Goal: Task Accomplishment & Management: Use online tool/utility

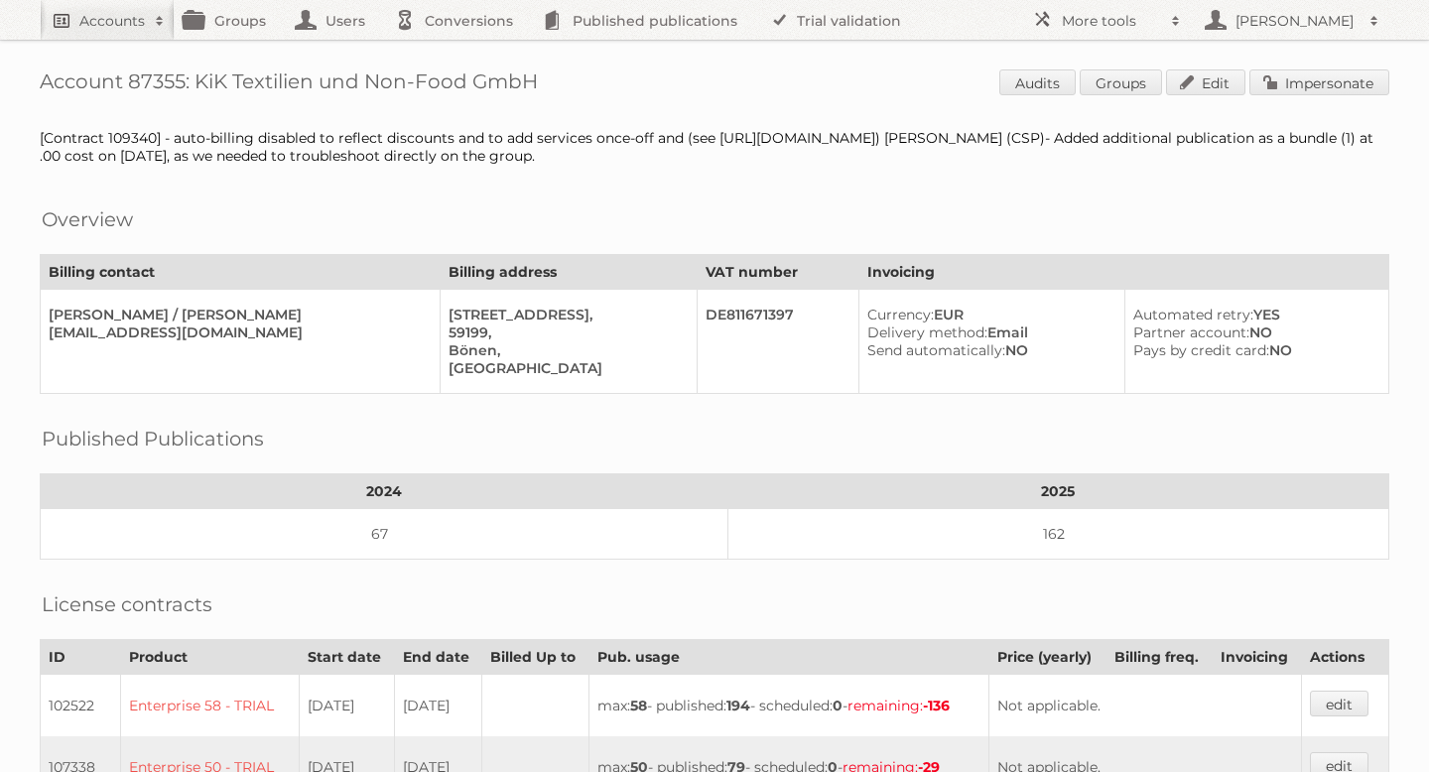
click at [118, 14] on h2 "Accounts" at bounding box center [112, 21] width 66 height 20
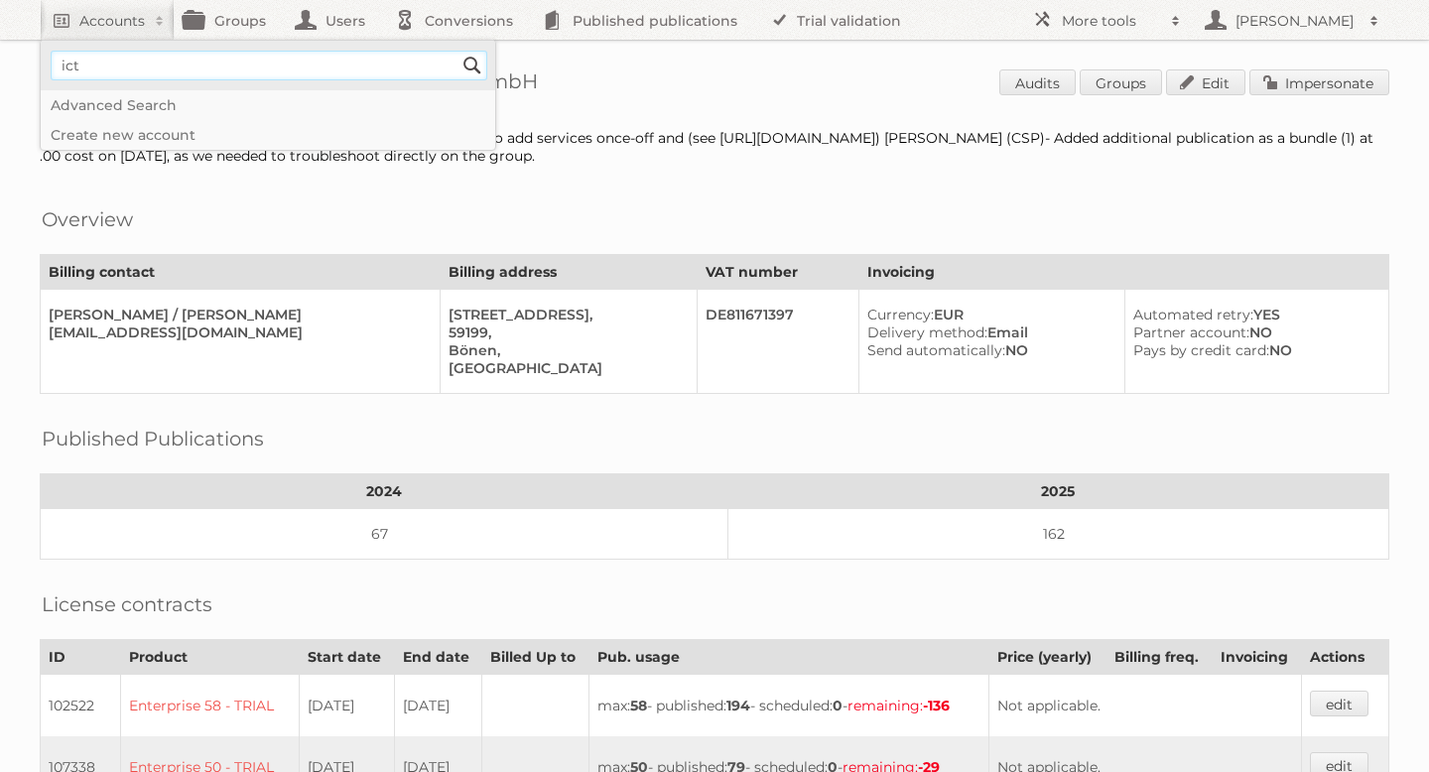
type input"] "ICT Edeka"
click at [467, 71] on input "Search" at bounding box center [473, 66] width 30 height 30
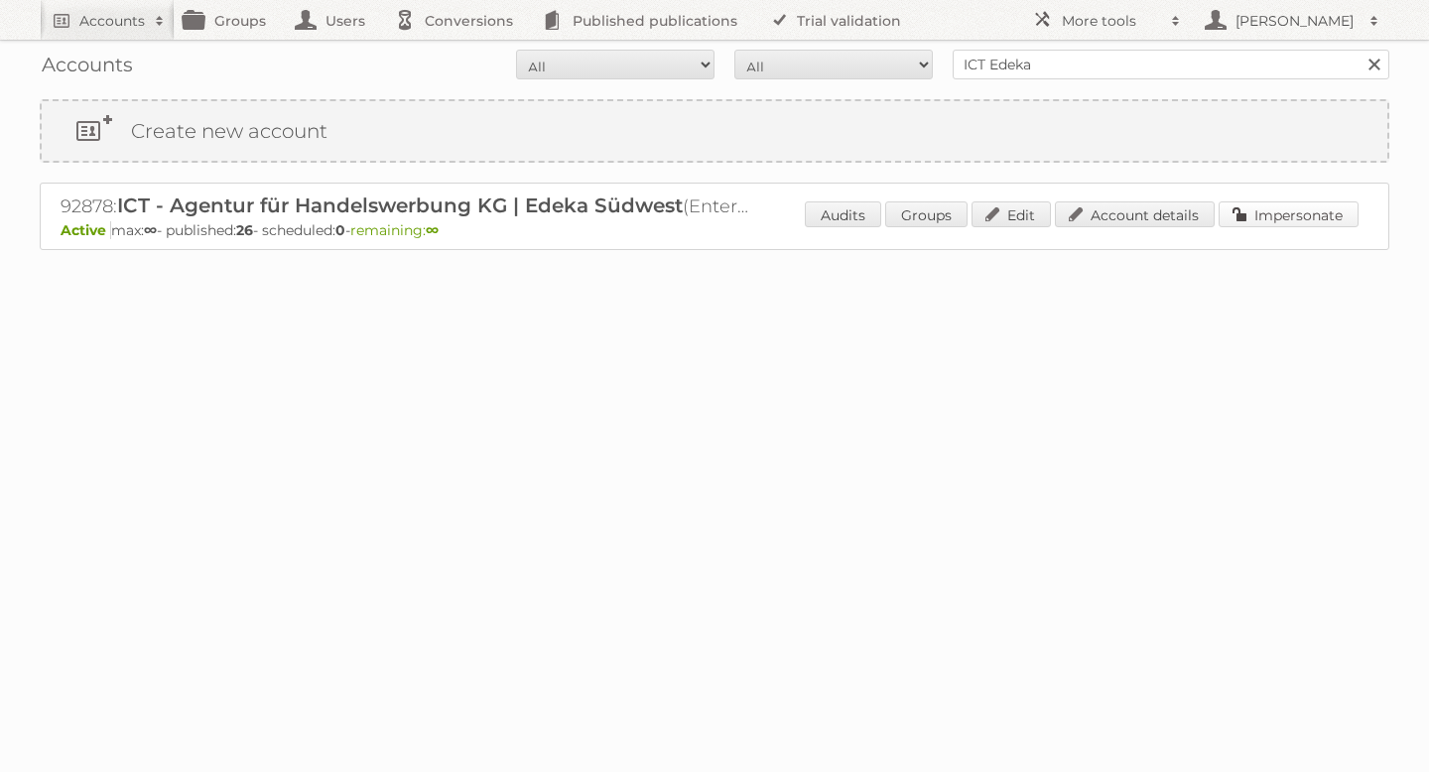
click at [1282, 220] on link "Impersonate" at bounding box center [1289, 214] width 140 height 26
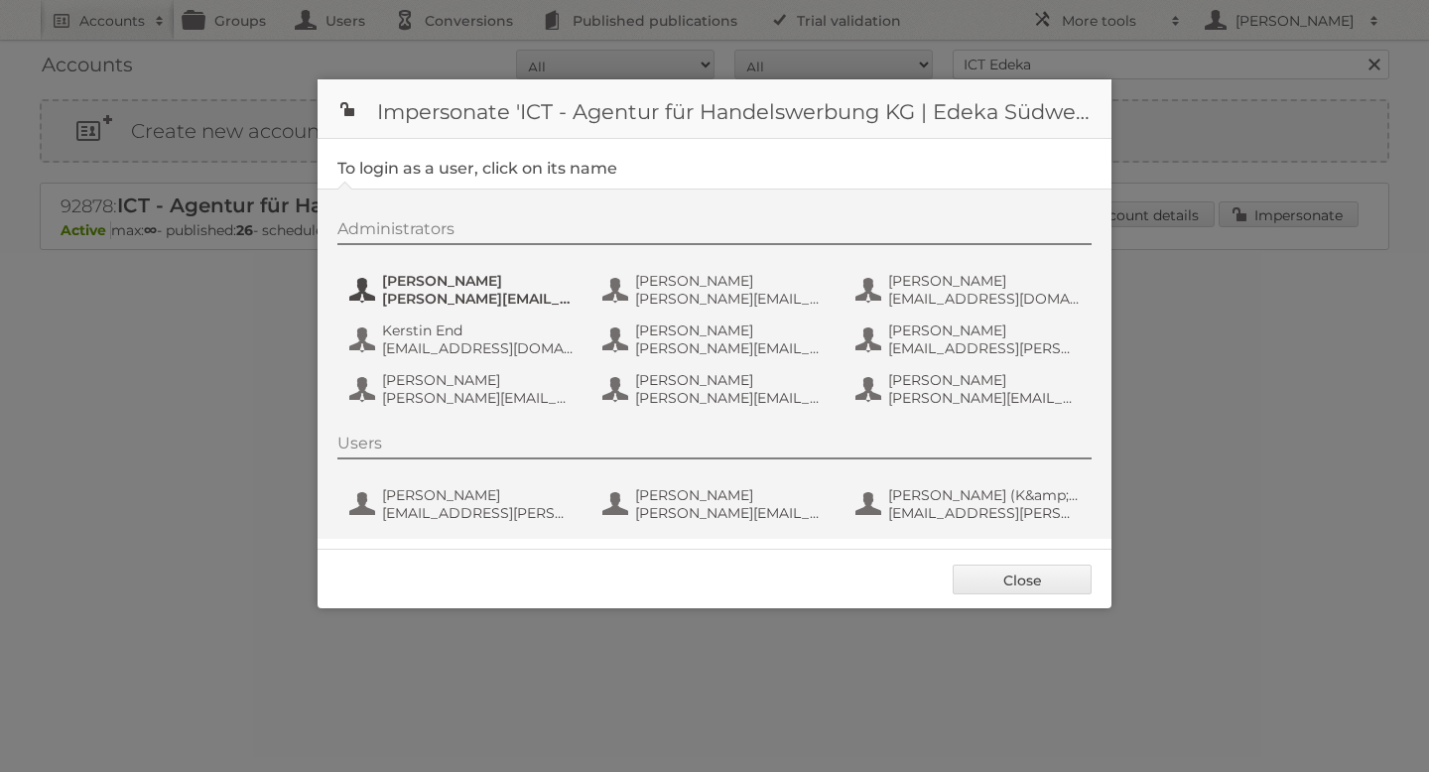
click at [436, 285] on span "[PERSON_NAME]" at bounding box center [478, 281] width 193 height 18
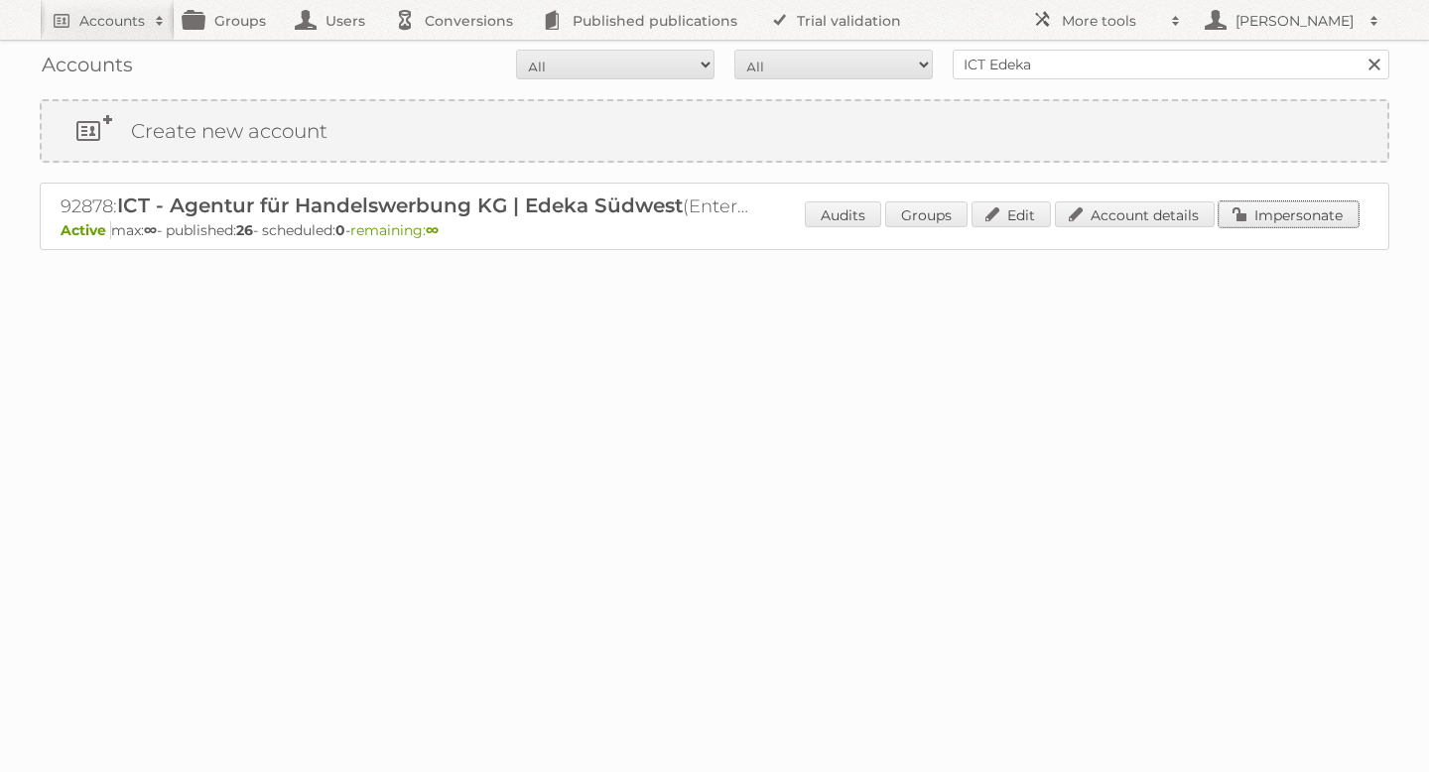
click at [1284, 220] on link "Impersonate" at bounding box center [1289, 214] width 140 height 26
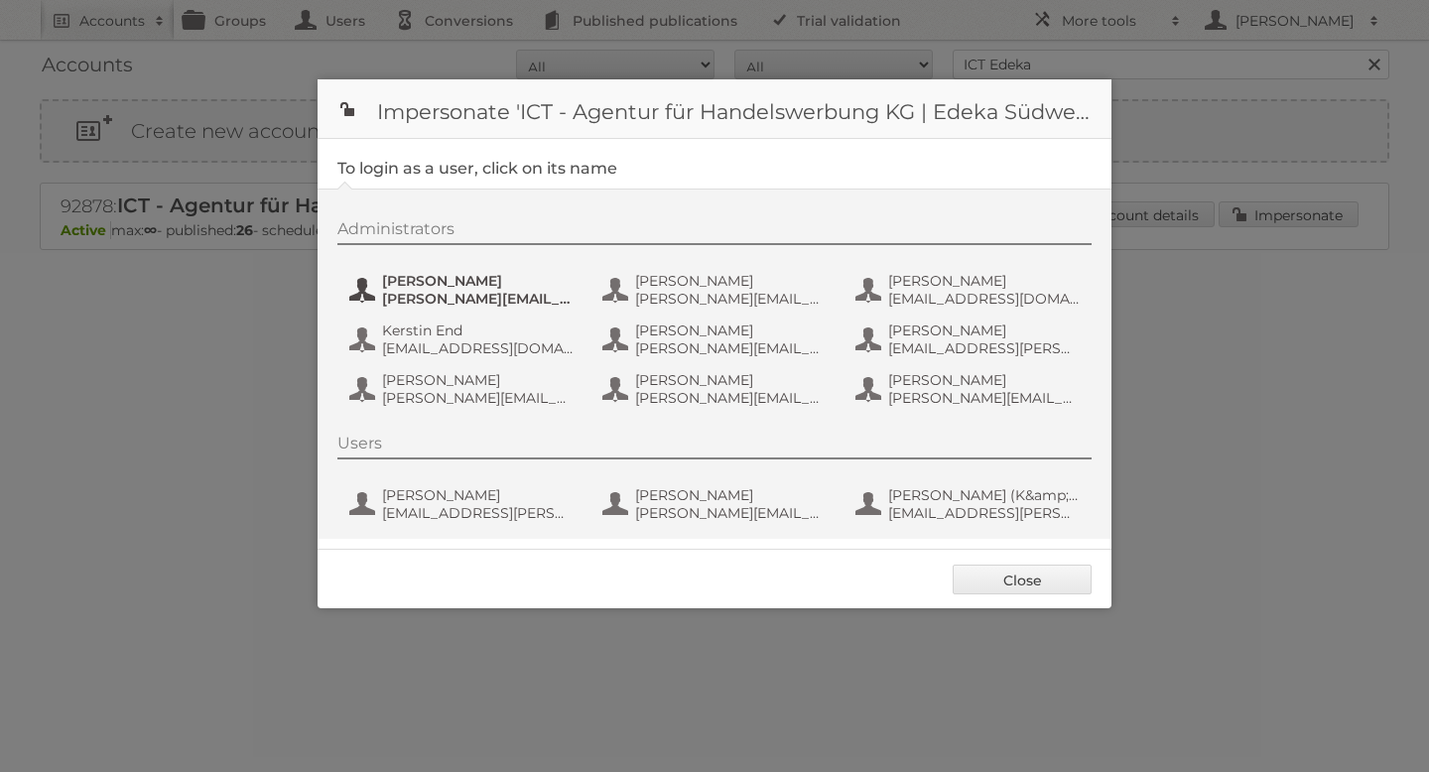
click at [483, 276] on span "[PERSON_NAME]" at bounding box center [478, 281] width 193 height 18
